Goal: Task Accomplishment & Management: Manage account settings

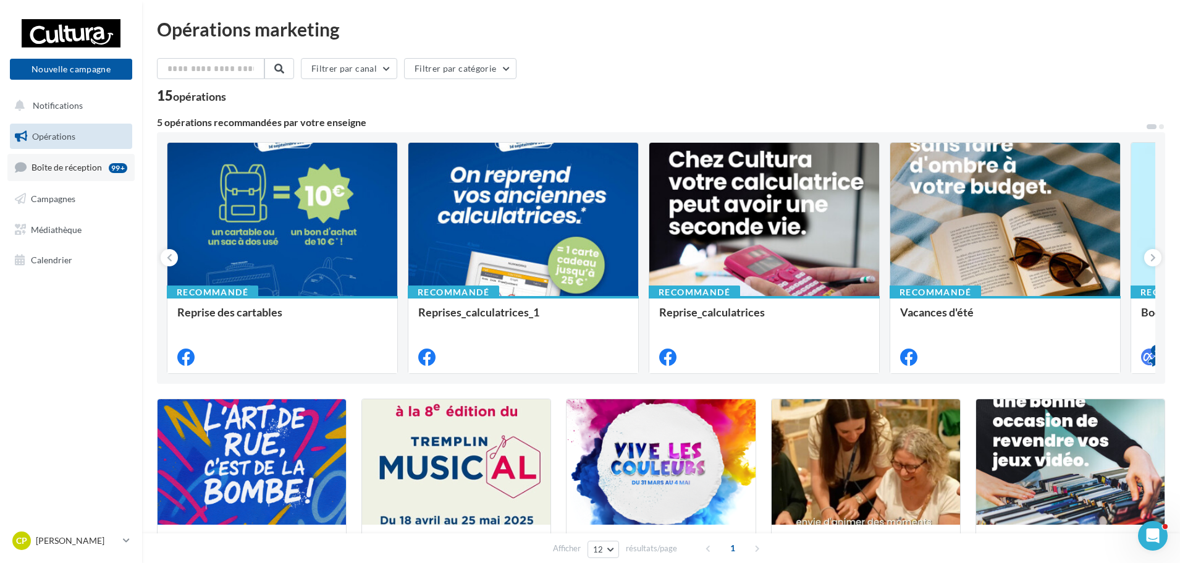
click at [55, 166] on span "Boîte de réception" at bounding box center [67, 167] width 70 height 11
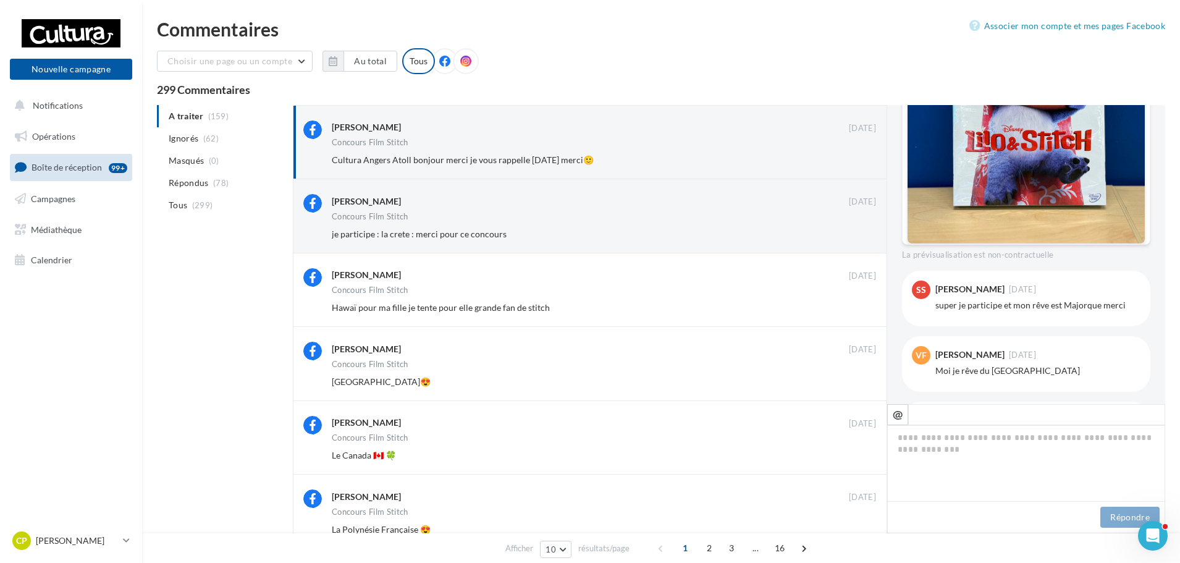
scroll to position [621, 0]
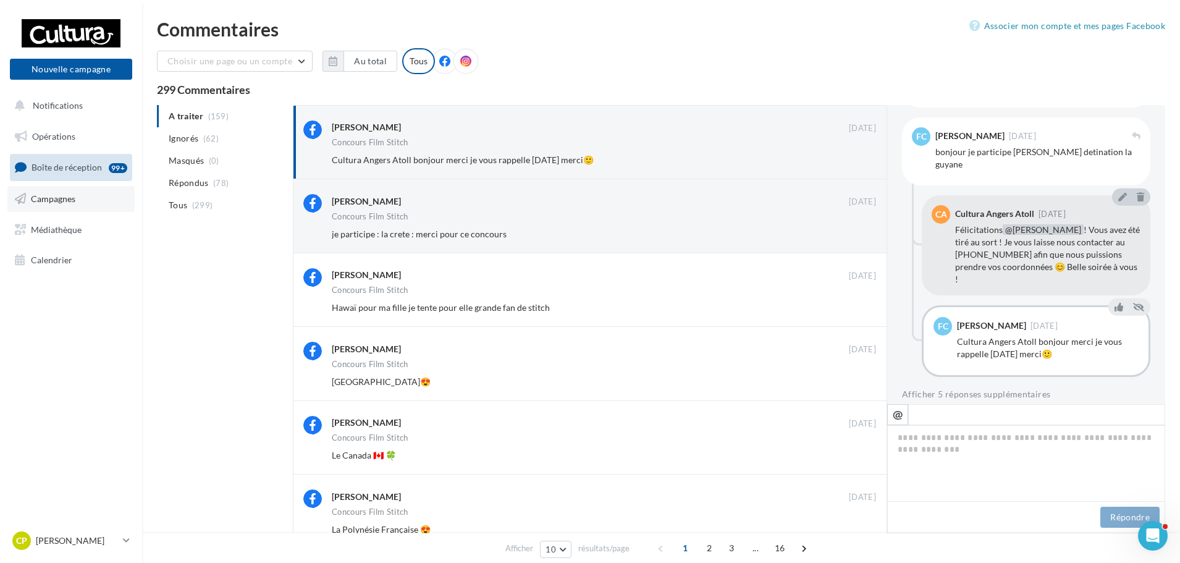
click at [80, 203] on link "Campagnes" at bounding box center [70, 199] width 127 height 26
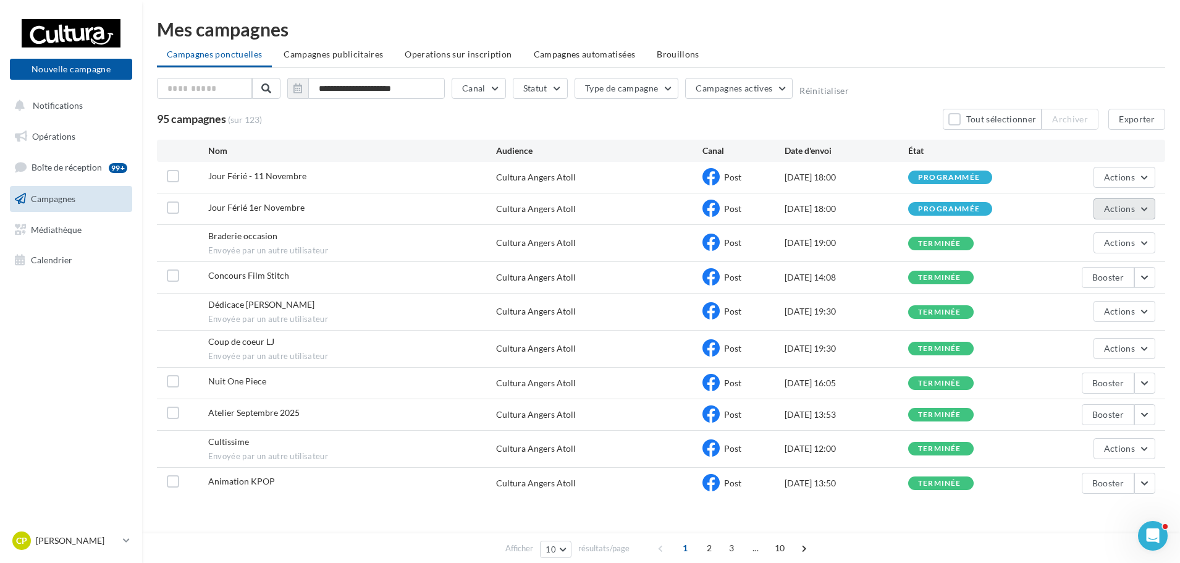
click at [1144, 212] on button "Actions" at bounding box center [1124, 208] width 62 height 21
click at [1076, 331] on button "Annuler" at bounding box center [1094, 334] width 124 height 32
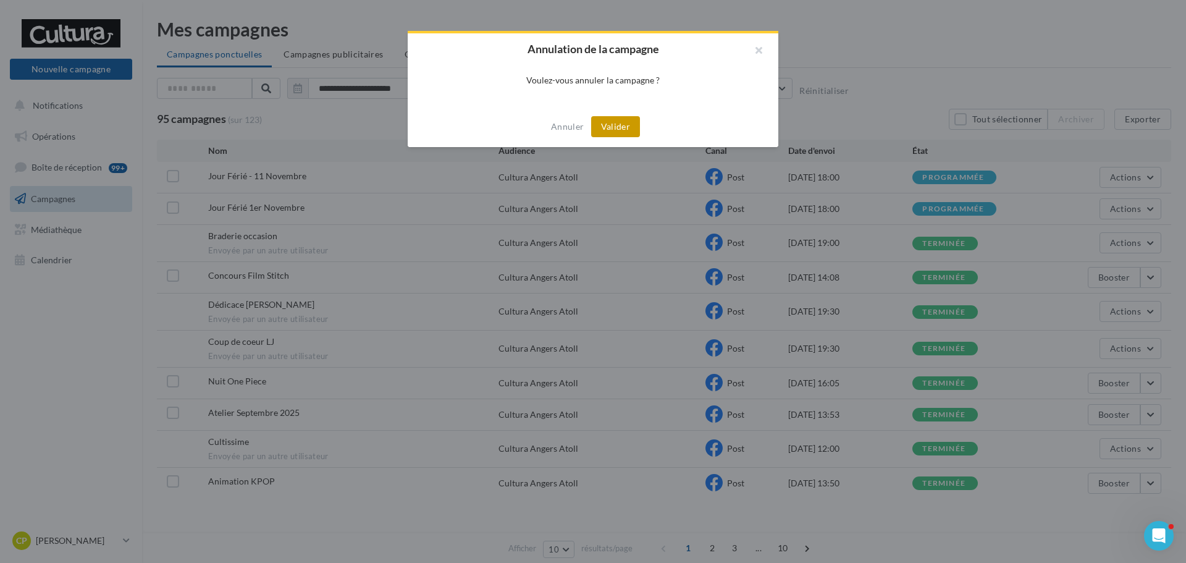
click at [610, 127] on button "Valider" at bounding box center [615, 126] width 49 height 21
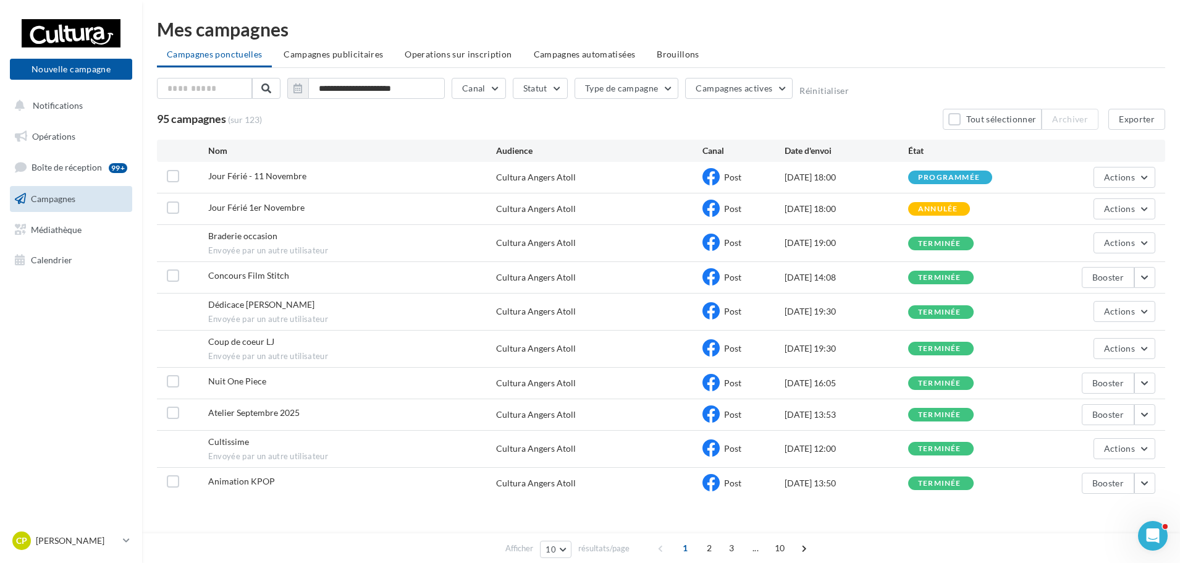
click at [842, 51] on ul "Campagnes ponctuelles Campagnes publicitaires Operations sur inscription Campag…" at bounding box center [661, 55] width 1008 height 25
